Goal: Task Accomplishment & Management: Manage account settings

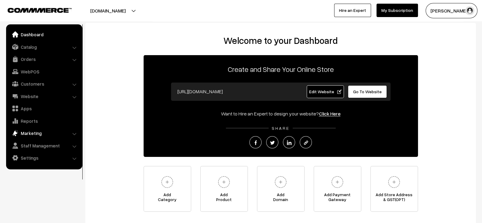
click at [34, 137] on link "Marketing" at bounding box center [44, 133] width 73 height 11
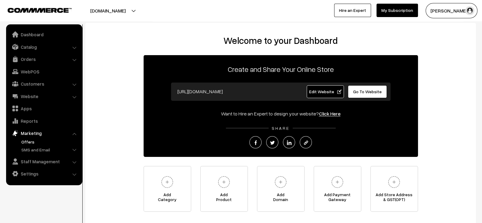
click at [39, 139] on link "Offers" at bounding box center [50, 142] width 60 height 6
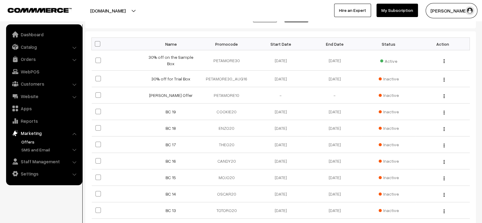
scroll to position [88, 0]
click at [175, 58] on link "30% off on the Sample Box" at bounding box center [170, 60] width 45 height 12
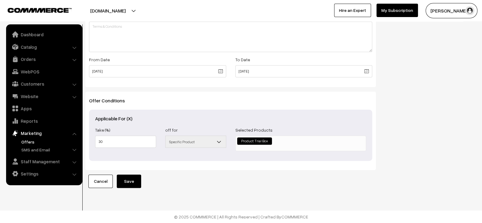
scroll to position [232, 0]
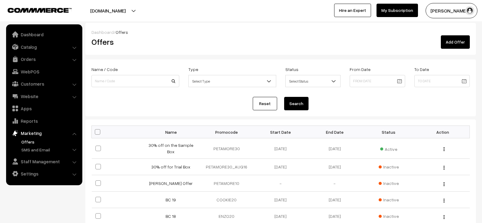
scroll to position [88, 0]
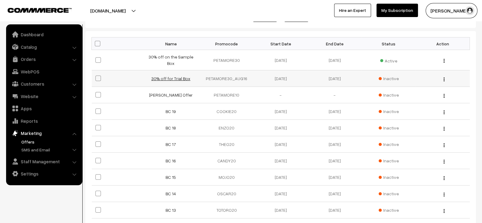
click at [171, 76] on link "30% off for Trial Box" at bounding box center [170, 78] width 39 height 5
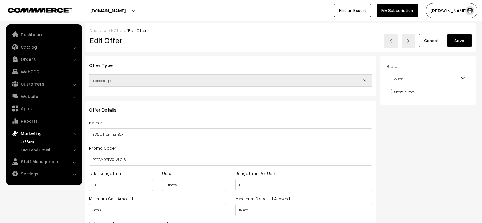
select select
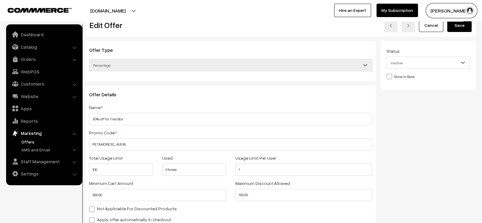
scroll to position [16, 0]
click at [43, 139] on link "Offers" at bounding box center [50, 142] width 60 height 6
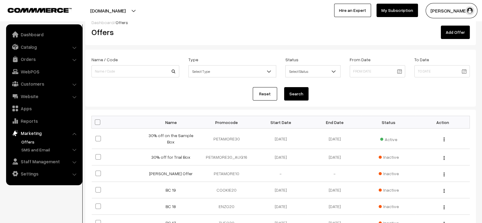
scroll to position [10, 0]
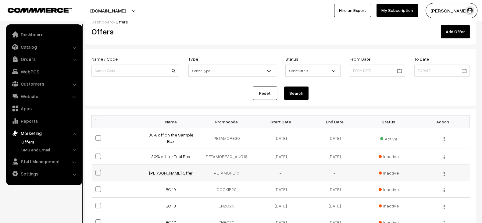
click at [175, 170] on link "[PERSON_NAME] Offer" at bounding box center [171, 172] width 44 height 5
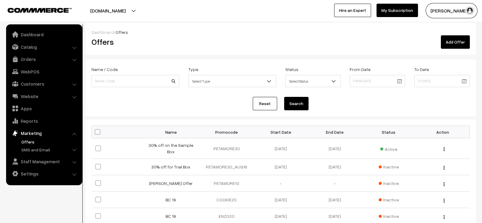
click at [447, 16] on button "[PERSON_NAME]" at bounding box center [452, 10] width 52 height 15
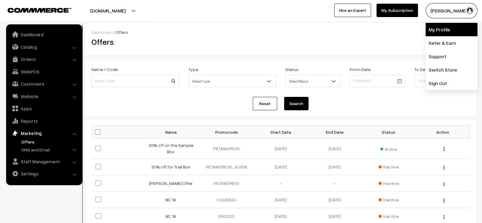
click at [430, 32] on link "My Profile" at bounding box center [452, 29] width 52 height 13
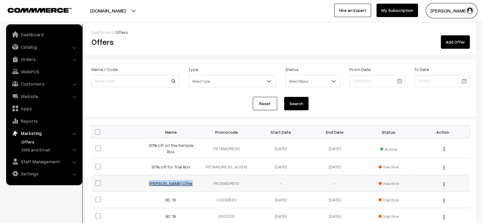
drag, startPoint x: 146, startPoint y: 181, endPoint x: 182, endPoint y: 180, distance: 36.0
click at [182, 180] on td "Chaitanya Kulkarni Offer" at bounding box center [173, 183] width 54 height 16
copy link "Chaitanya Kulkarni"
click at [174, 86] on input at bounding box center [135, 81] width 88 height 12
click at [175, 108] on div "Reset Search" at bounding box center [280, 103] width 378 height 13
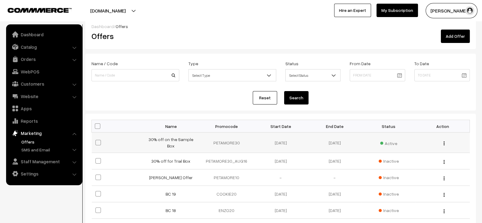
scroll to position [3, 0]
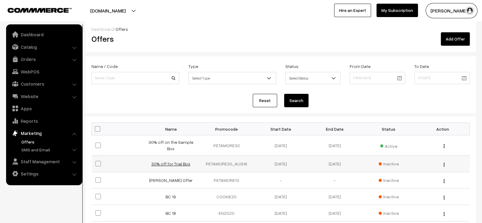
click at [171, 162] on link "30% off for Trial Box" at bounding box center [170, 163] width 39 height 5
click at [172, 143] on link "30% off on the Sample Box" at bounding box center [170, 146] width 45 height 12
click at [172, 142] on link "30% off on the Sample Box" at bounding box center [170, 146] width 45 height 12
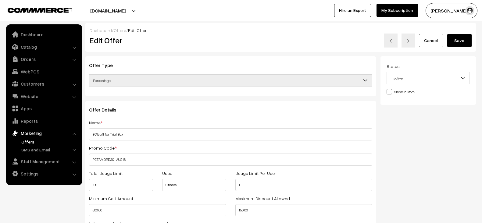
select select
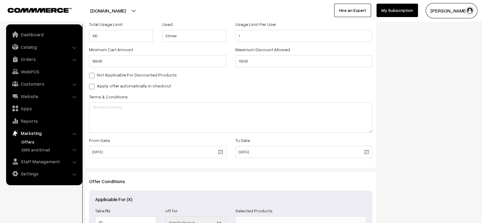
scroll to position [234, 0]
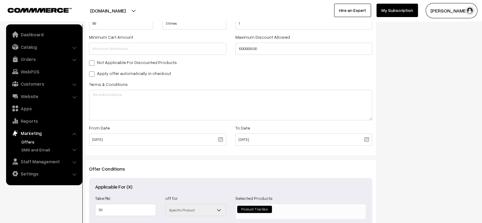
scroll to position [161, 0]
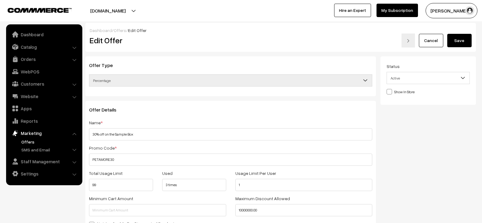
scroll to position [234, 0]
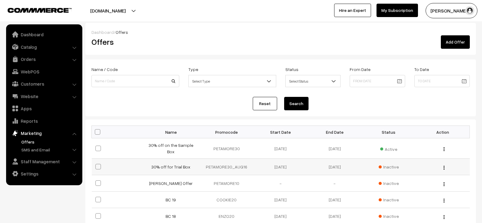
scroll to position [3, 0]
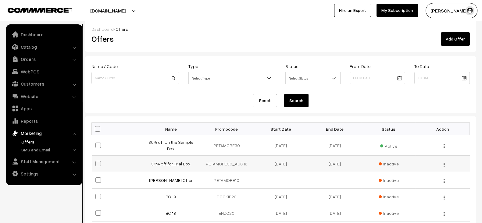
click at [174, 161] on link "30% off for Trial Box" at bounding box center [170, 163] width 39 height 5
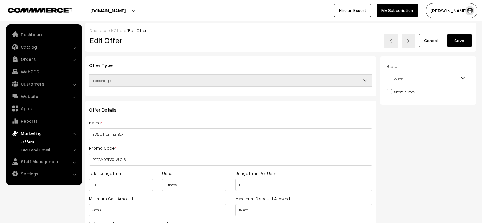
select select
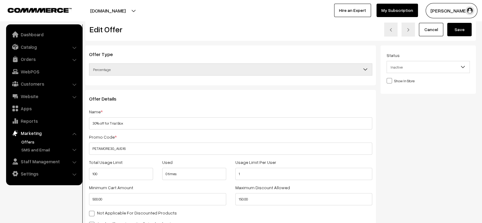
click at [132, 146] on div "Promo Code * PETAMORE30_AUG16" at bounding box center [230, 144] width 283 height 22
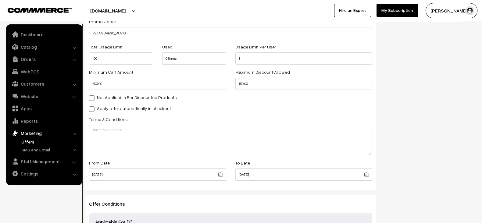
scroll to position [125, 0]
